Goal: Check status: Check status

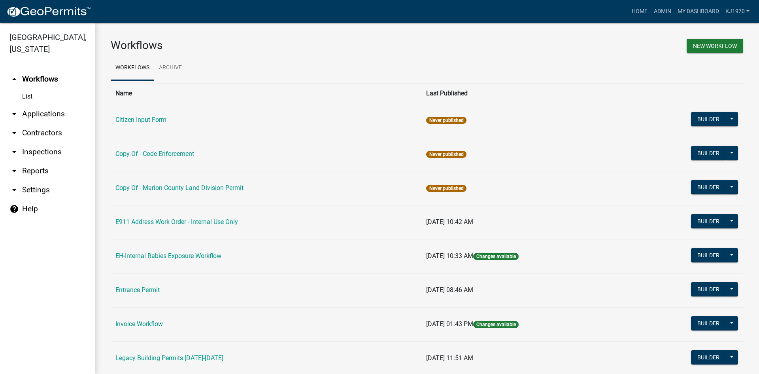
click at [32, 104] on link "arrow_drop_down Applications" at bounding box center [47, 113] width 95 height 19
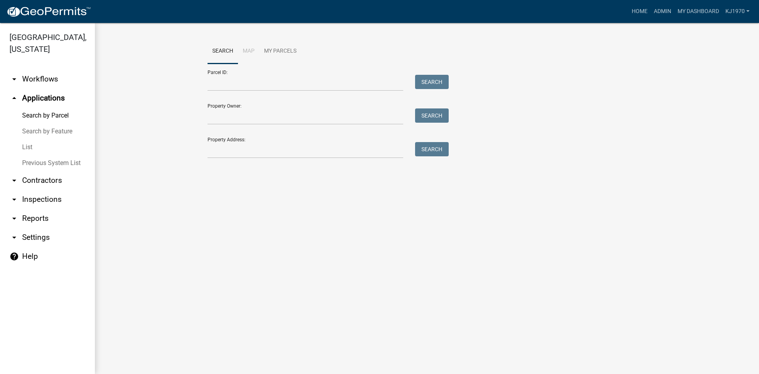
click at [26, 139] on link "List" at bounding box center [47, 147] width 95 height 16
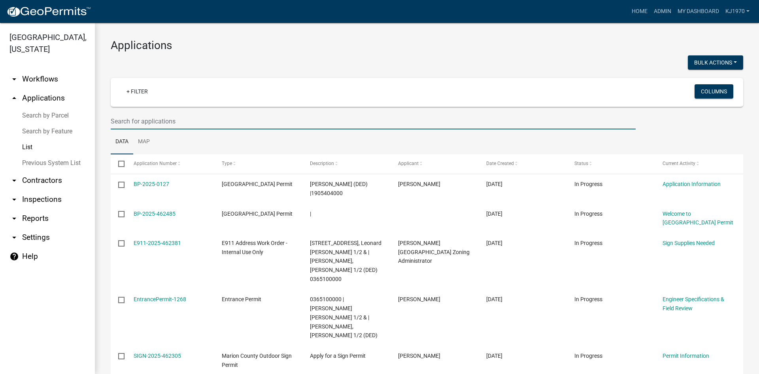
click at [142, 121] on input "text" at bounding box center [373, 121] width 525 height 16
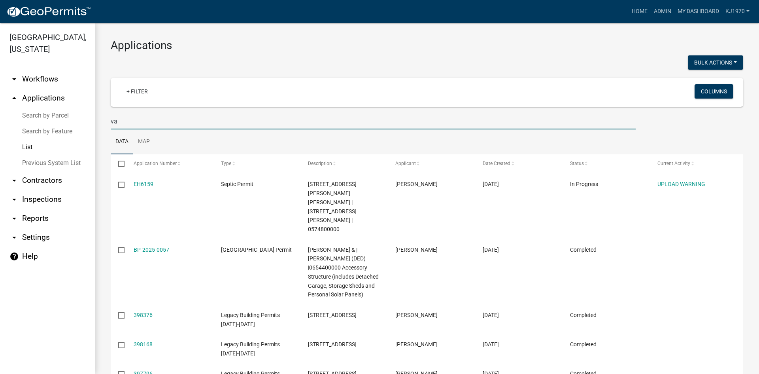
type input "v"
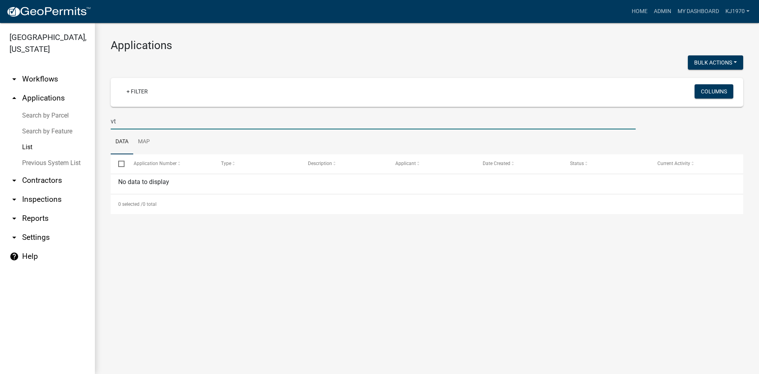
type input "v"
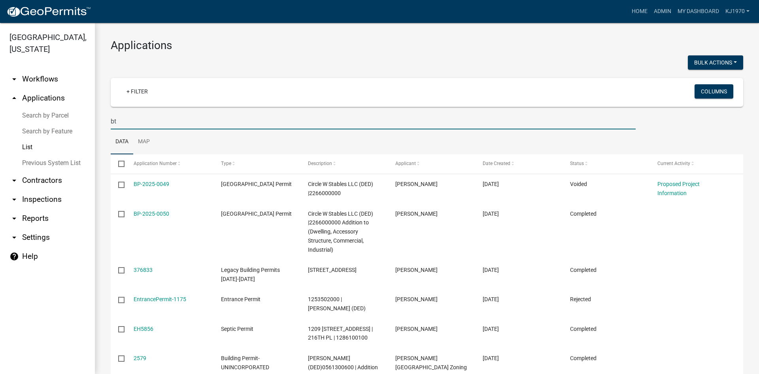
type input "b"
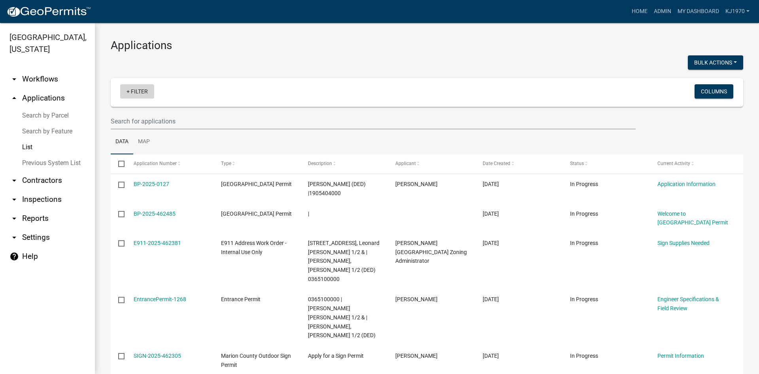
click at [141, 90] on link "+ Filter" at bounding box center [137, 91] width 34 height 14
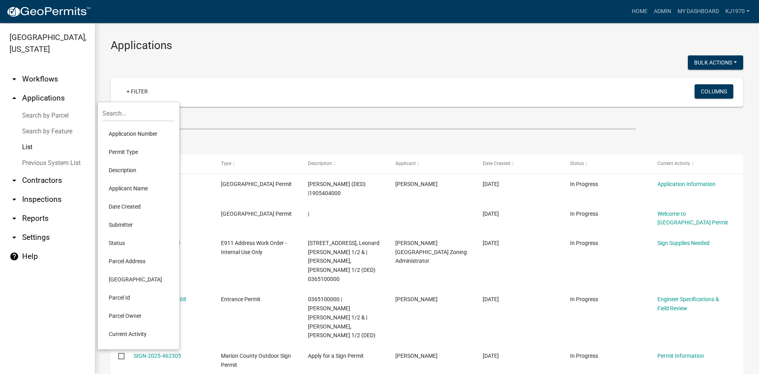
click at [117, 152] on li "Permit Type" at bounding box center [138, 152] width 72 height 18
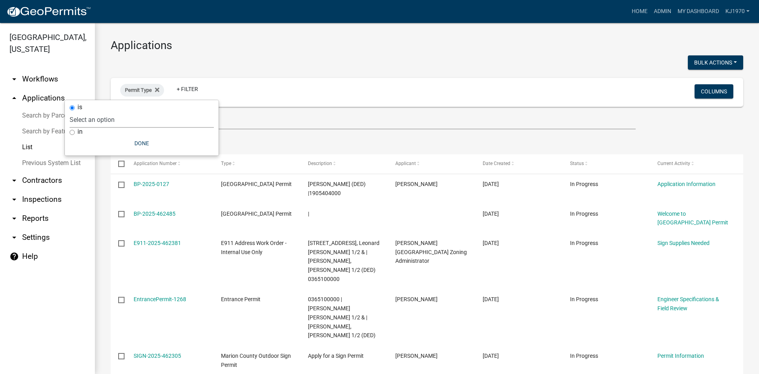
click at [112, 119] on select "Select an option Citizen Input Form Copy Of - Code Enforcement Copy Of - [GEOGR…" at bounding box center [142, 120] width 144 height 16
click at [155, 90] on icon at bounding box center [157, 90] width 4 height 6
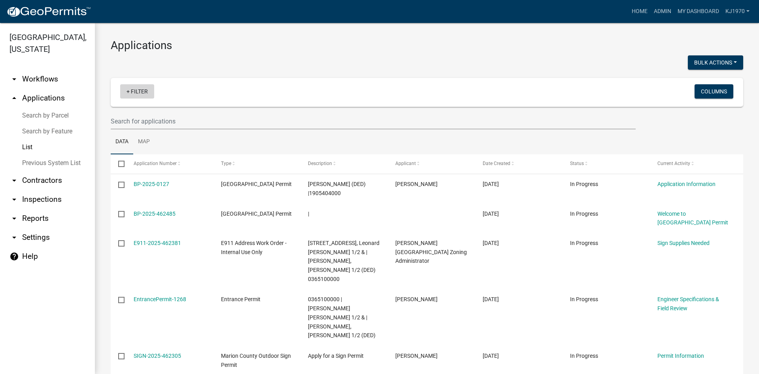
click at [146, 90] on link "+ Filter" at bounding box center [137, 91] width 34 height 14
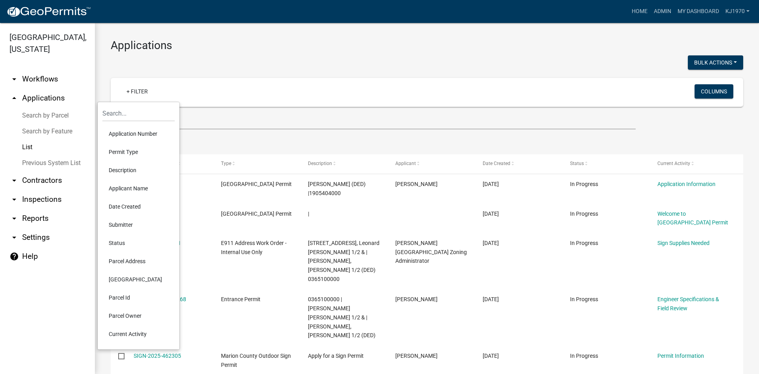
click at [140, 132] on li "Application Number" at bounding box center [138, 134] width 72 height 18
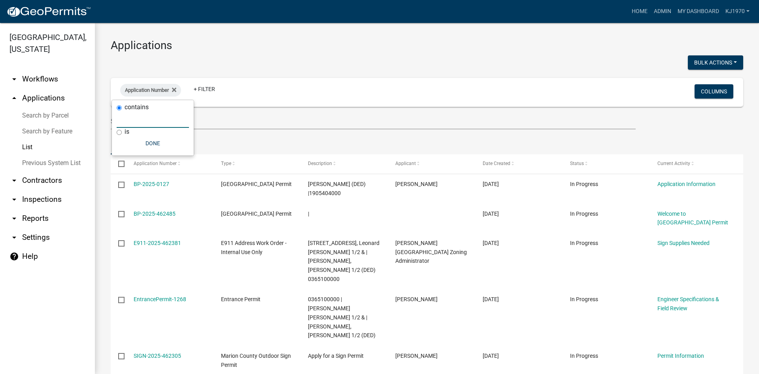
click at [139, 125] on input "text" at bounding box center [153, 120] width 72 height 16
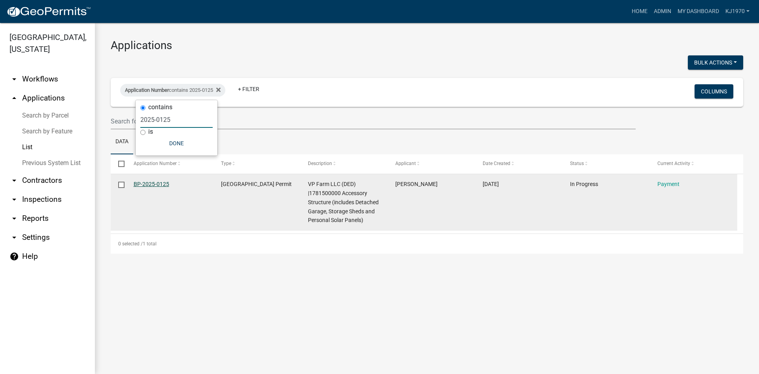
type input "2025-0125"
click at [143, 182] on link "BP-2025-0125" at bounding box center [152, 184] width 36 height 6
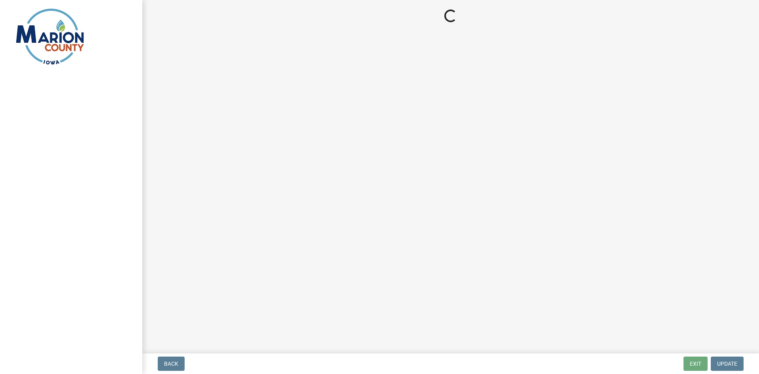
select select "3: 3"
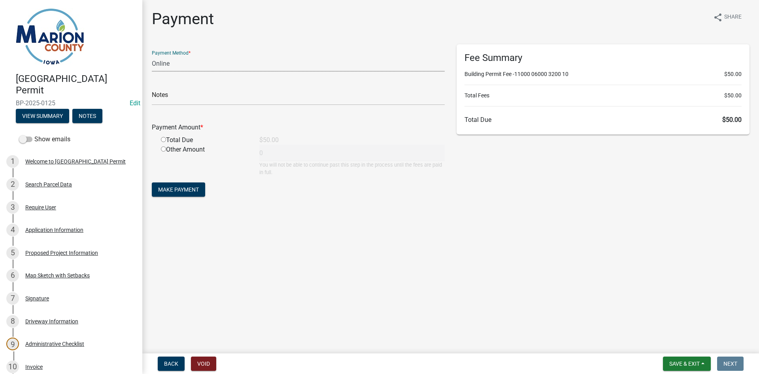
click at [190, 63] on select "Credit Card POS Check Cash Online" at bounding box center [298, 63] width 293 height 16
click at [152, 55] on select "Credit Card POS Check Cash Online" at bounding box center [298, 63] width 293 height 16
click at [165, 138] on input "radio" at bounding box center [163, 139] width 5 height 5
radio input "true"
type input "50"
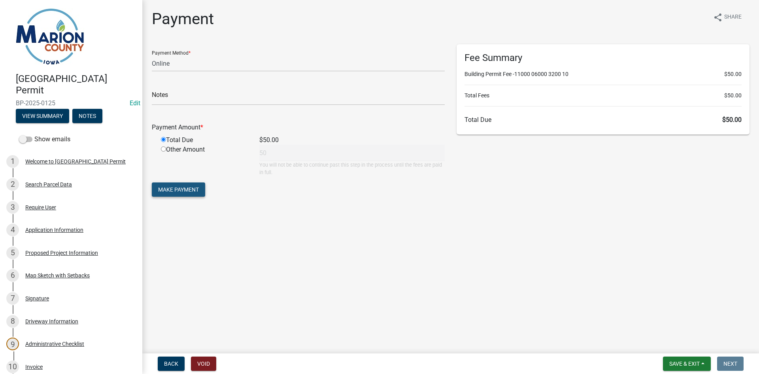
click at [166, 189] on span "Make Payment" at bounding box center [178, 189] width 41 height 6
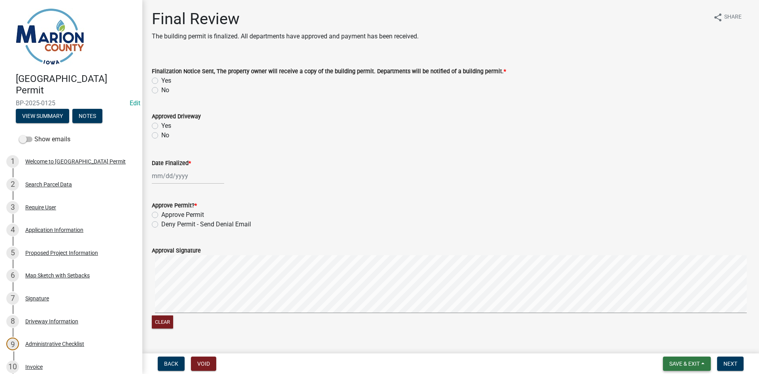
click at [679, 363] on span "Save & Exit" at bounding box center [685, 363] width 30 height 6
click at [677, 343] on button "Save & Exit" at bounding box center [679, 342] width 63 height 19
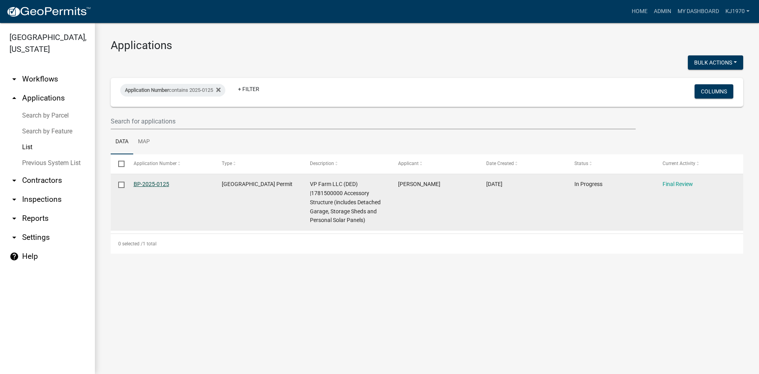
click at [147, 183] on link "BP-2025-0125" at bounding box center [152, 184] width 36 height 6
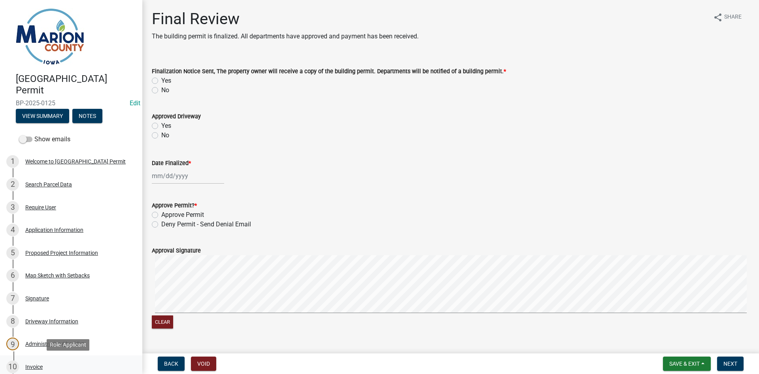
click at [34, 364] on div "Invoice" at bounding box center [33, 367] width 17 height 6
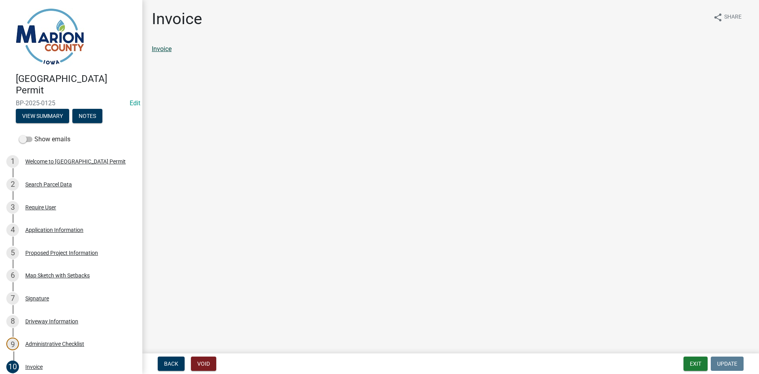
click at [161, 47] on link "Invoice" at bounding box center [162, 49] width 20 height 8
